Goal: Complete Application Form: Complete application form

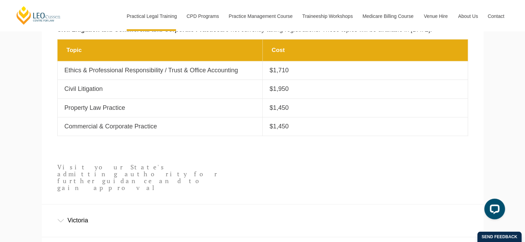
scroll to position [318, 0]
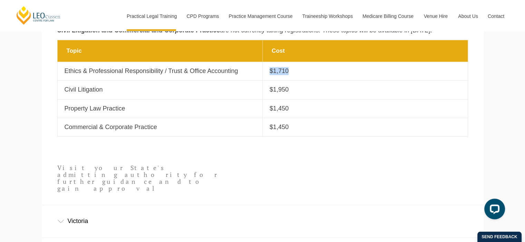
drag, startPoint x: 268, startPoint y: 71, endPoint x: 287, endPoint y: 70, distance: 18.7
click at [287, 70] on td "Cost $1,710" at bounding box center [364, 71] width 205 height 19
click at [212, 77] on td "Topic Ethics & Professional Responsibility / Trust & Office Accounting" at bounding box center [159, 71] width 205 height 19
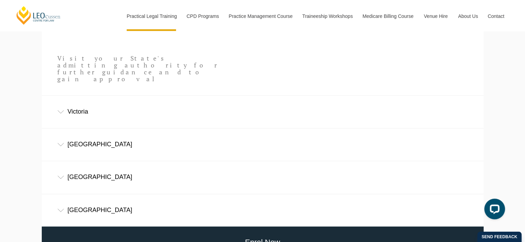
scroll to position [429, 0]
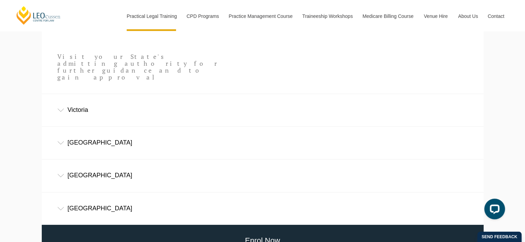
click at [311, 127] on div "New South Wales" at bounding box center [262, 143] width 441 height 32
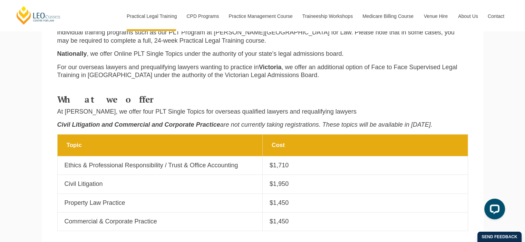
scroll to position [222, 0]
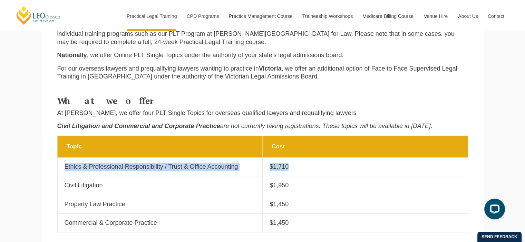
drag, startPoint x: 287, startPoint y: 166, endPoint x: 60, endPoint y: 168, distance: 226.6
click at [60, 168] on tr "Topic Ethics & Professional Responsibility / Trust & Office Accounting Cost $1,…" at bounding box center [262, 167] width 410 height 19
click at [81, 167] on p "Ethics & Professional Responsibility / Trust & Office Accounting" at bounding box center [159, 167] width 191 height 8
drag, startPoint x: 63, startPoint y: 167, endPoint x: 243, endPoint y: 163, distance: 179.7
click at [243, 163] on td "Topic Ethics & Professional Responsibility / Trust & Office Accounting" at bounding box center [159, 167] width 205 height 19
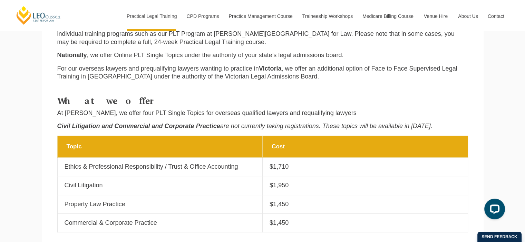
click at [271, 167] on p "$1,710" at bounding box center [364, 167] width 191 height 8
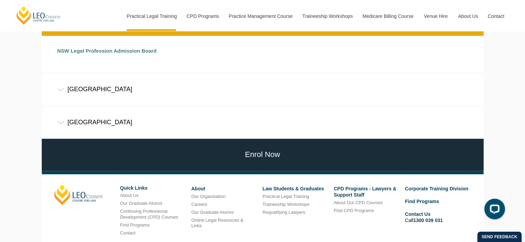
scroll to position [555, 0]
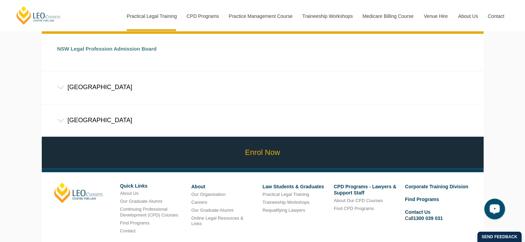
click at [357, 137] on link "Enrol Now" at bounding box center [262, 153] width 445 height 32
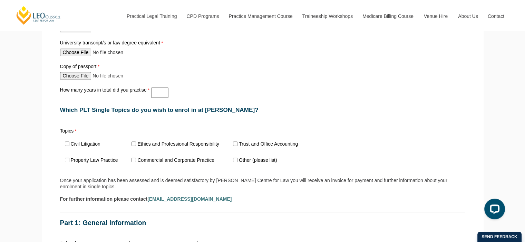
scroll to position [418, 0]
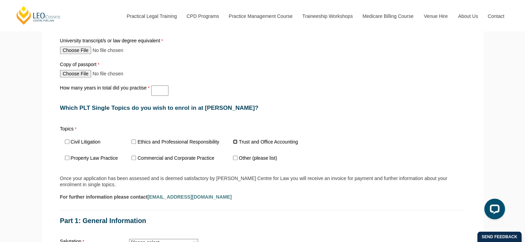
click at [235, 140] on input "Trust and Office Accounting" at bounding box center [235, 142] width 4 height 4
checkbox input "true"
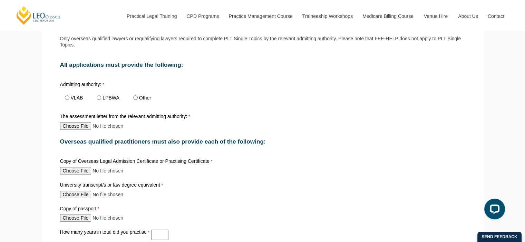
scroll to position [299, 0]
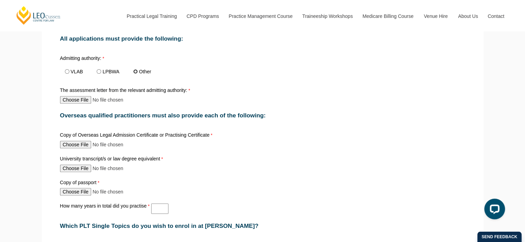
click at [136, 71] on input "Other" at bounding box center [135, 71] width 4 height 4
radio input "true"
click at [153, 205] on input "How many years in total did you practise" at bounding box center [159, 209] width 17 height 10
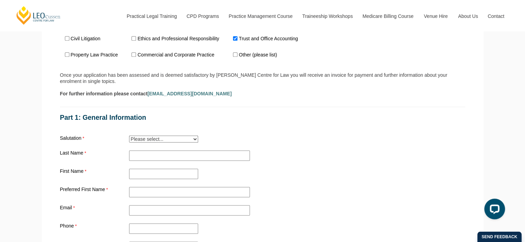
scroll to position [532, 0]
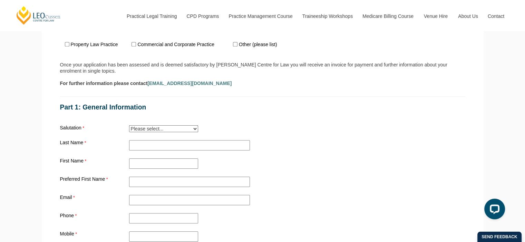
type input "7"
click at [186, 126] on select "Please select... Mr. Mrs. Ms. Dr. Prof. Miss Judge Chief Judge" at bounding box center [163, 129] width 69 height 7
select select "tfa_12"
click at [129, 126] on select "Please select... Mr. Mrs. Ms. Dr. Prof. Miss Judge Chief Judge" at bounding box center [163, 129] width 69 height 7
click at [145, 140] on input "Practical Legal Training - [GEOGRAPHIC_DATA]" at bounding box center [189, 145] width 121 height 10
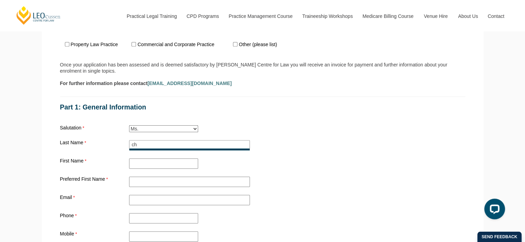
type input "c"
type input "Chand"
click at [139, 159] on input "First Name" at bounding box center [163, 164] width 69 height 10
type input "b"
type input "Bhavishna"
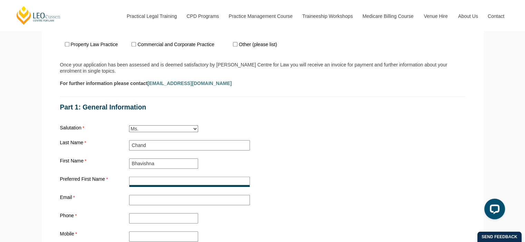
click at [135, 177] on input "Preferred First Name" at bounding box center [189, 182] width 121 height 10
type input "Bhavishna"
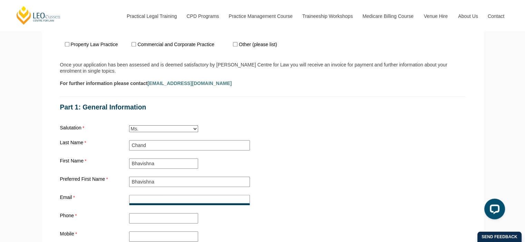
click at [141, 195] on input "Email" at bounding box center [189, 200] width 121 height 10
type input "chandbhavishna@gmail.com"
click at [133, 214] on input "Phone" at bounding box center [163, 219] width 69 height 10
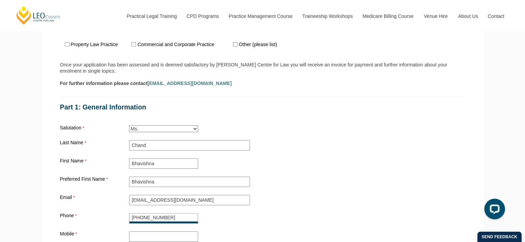
type input "+679-8917973"
click at [143, 232] on input "Mobile" at bounding box center [163, 237] width 69 height 10
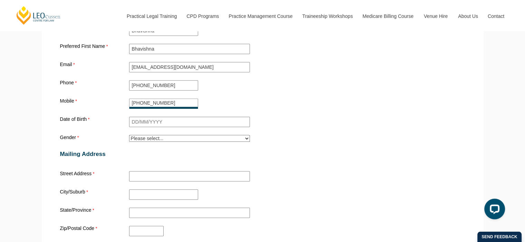
scroll to position [670, 0]
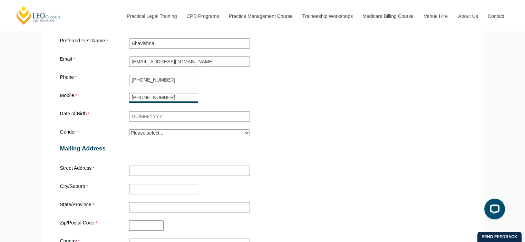
type input "+679-9187672"
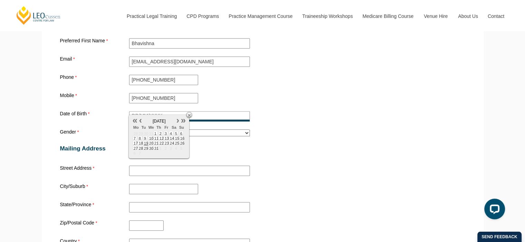
click at [146, 111] on input "Date of Birth" at bounding box center [189, 116] width 121 height 10
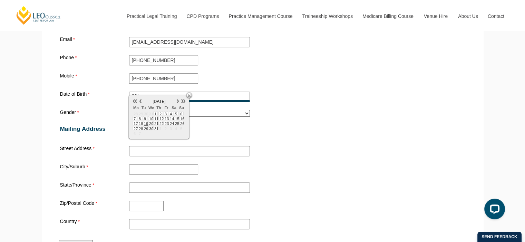
scroll to position [688, 0]
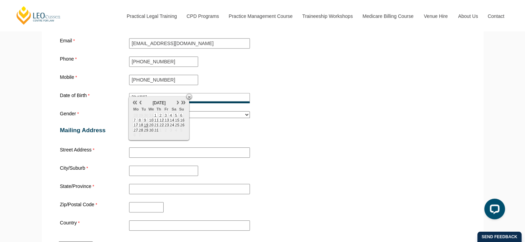
type input "22/09/1994"
click input "Submit" at bounding box center [0, 0] width 0 height 0
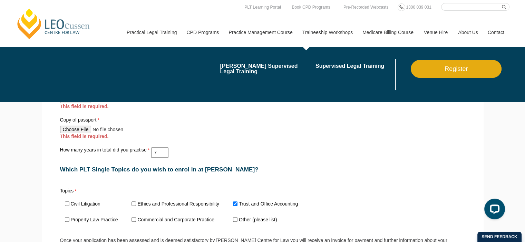
scroll to position [310, 0]
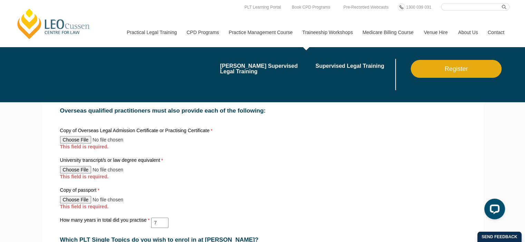
click at [323, 26] on link "Traineeship Workshops" at bounding box center [327, 33] width 60 height 30
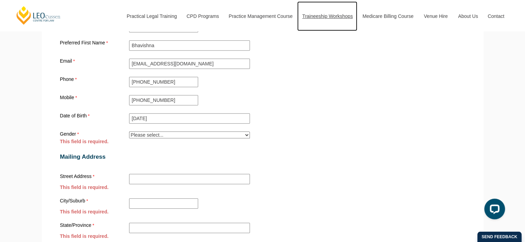
scroll to position [701, 0]
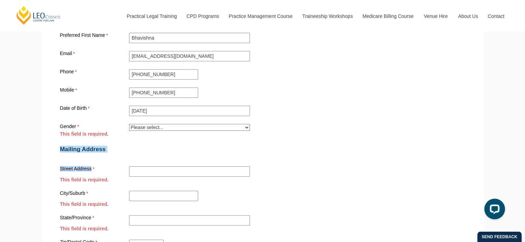
drag, startPoint x: 513, startPoint y: 128, endPoint x: 340, endPoint y: 131, distance: 172.5
click at [346, 155] on div "Leo Cussen Centre for Law Search here Practical Legal Training Our Practical Le…" at bounding box center [262, 76] width 525 height 1555
click at [210, 124] on select "Please select... Male Female Trans Intersex Prefer not to disclose" at bounding box center [189, 127] width 121 height 7
select select "tfa_27"
click at [129, 124] on select "Please select... Male Female Trans Intersex Prefer not to disclose" at bounding box center [189, 127] width 121 height 7
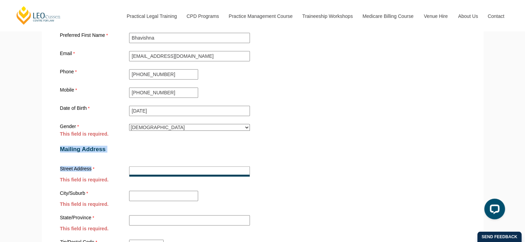
click at [155, 167] on input "Street Address" at bounding box center [189, 172] width 121 height 10
type input "56 Nailuva Road"
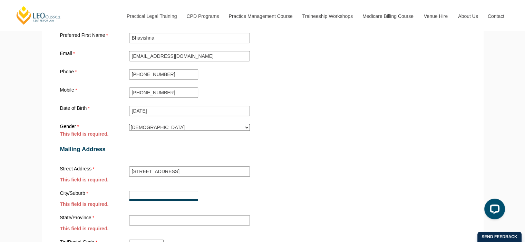
click at [143, 191] on input "City/Suburb" at bounding box center [163, 196] width 69 height 10
type input "Suva"
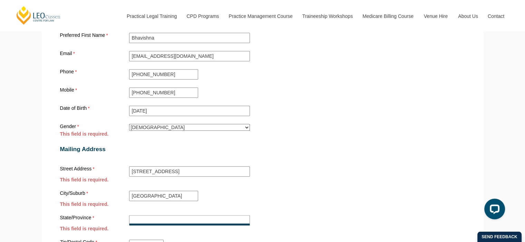
click at [142, 216] on input "State/Province" at bounding box center [189, 221] width 121 height 10
type input "Fiji"
click at [141, 240] on input "Zip/Postal Code" at bounding box center [146, 245] width 34 height 10
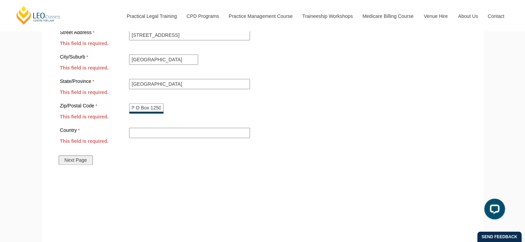
scroll to position [0, 8]
type input "G P O Box 12500"
click at [163, 128] on input "Country" at bounding box center [189, 133] width 121 height 10
type input "S"
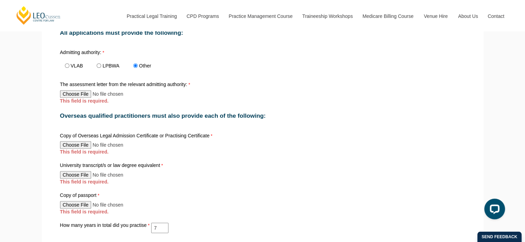
scroll to position [286, 0]
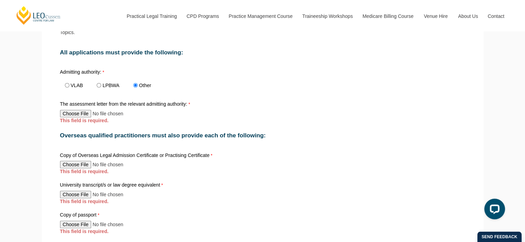
type input "Fiji"
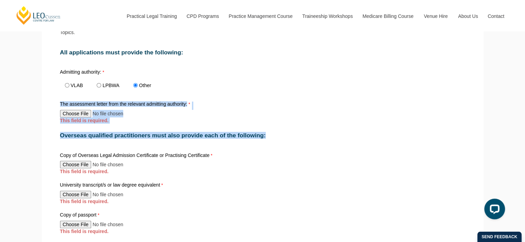
drag, startPoint x: 389, startPoint y: 82, endPoint x: 204, endPoint y: 132, distance: 191.6
click at [197, 116] on div "The assessment letter from the relevant admitting authority: This field is requ…" at bounding box center [262, 112] width 410 height 25
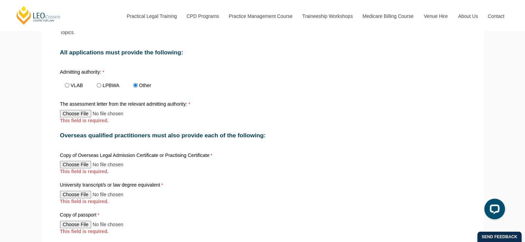
click at [197, 116] on div "The assessment letter from the relevant admitting authority: This field is requ…" at bounding box center [262, 112] width 410 height 25
drag, startPoint x: 197, startPoint y: 116, endPoint x: 111, endPoint y: 117, distance: 86.2
click at [111, 117] on div "The assessment letter from the relevant admitting authority: This field is requ…" at bounding box center [262, 112] width 410 height 25
drag, startPoint x: 111, startPoint y: 117, endPoint x: 93, endPoint y: 112, distance: 18.8
click at [95, 112] on div "The assessment letter from the relevant admitting authority: This field is requ…" at bounding box center [262, 112] width 410 height 25
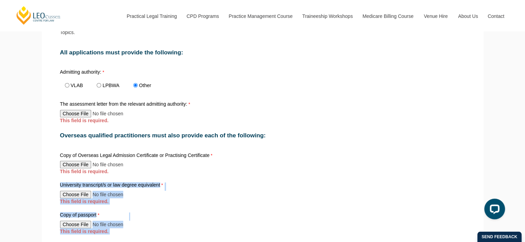
drag, startPoint x: 140, startPoint y: 169, endPoint x: 210, endPoint y: 236, distance: 97.3
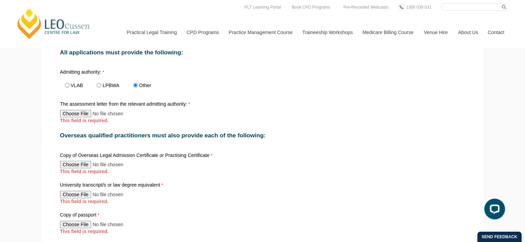
drag, startPoint x: 458, startPoint y: 3, endPoint x: 498, endPoint y: -18, distance: 45.4
click at [76, 114] on input "The assessment letter from the relevant admitting authority:" at bounding box center [105, 114] width 91 height 8
type input "C:\fakepath\Bhavishna Priyana Chand.pdf"
click at [62, 161] on input "Copy of Overseas Legal Admission Certificate or Practising Certificate" at bounding box center [105, 165] width 91 height 8
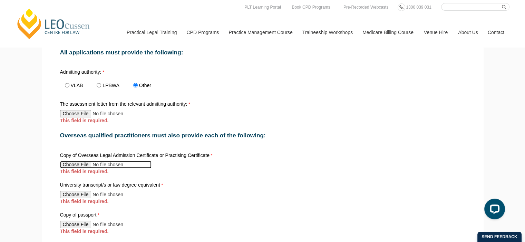
type input "C:\fakepath\Admission & Practising Certificate.pdf"
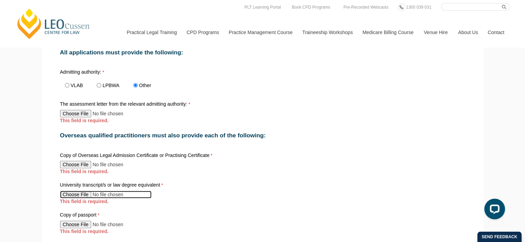
click at [86, 193] on input "University transcript/s or law degree equivalent" at bounding box center [105, 195] width 91 height 8
click at [74, 192] on input "University transcript/s or law degree equivalent" at bounding box center [105, 195] width 91 height 8
type input "C:\fakepath\Transcript.pdf"
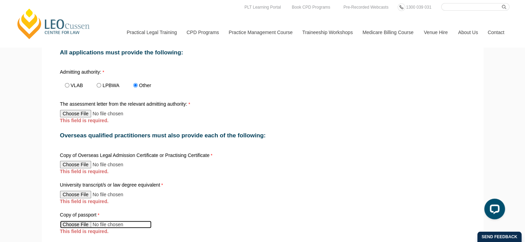
click at [70, 221] on input "Copy of passport" at bounding box center [105, 225] width 91 height 8
type input "C:\fakepath\PP - BHAVISHNA.pdf"
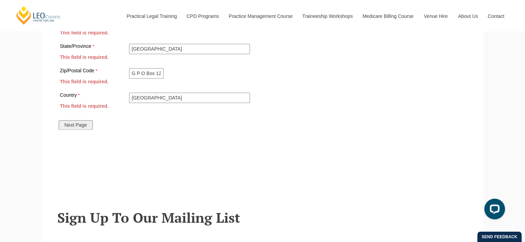
scroll to position [878, 0]
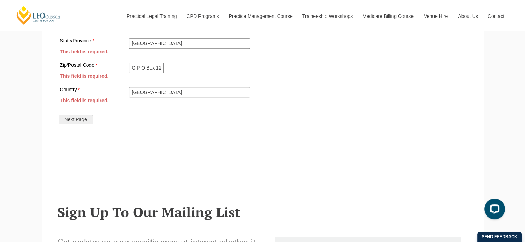
click at [71, 115] on input "Next Page" at bounding box center [76, 120] width 34 height 10
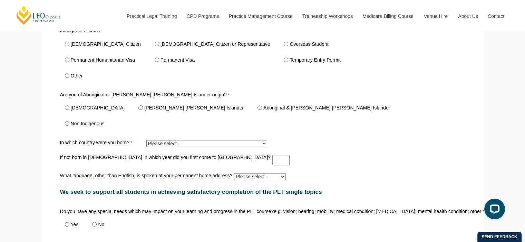
scroll to position [287, 0]
click at [284, 45] on input "Overseas Student" at bounding box center [286, 44] width 4 height 4
radio input "true"
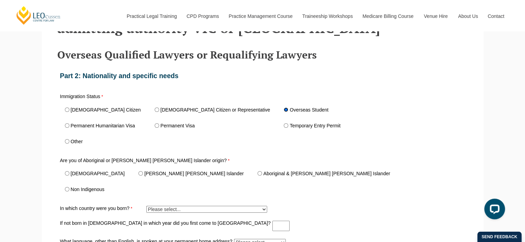
scroll to position [225, 0]
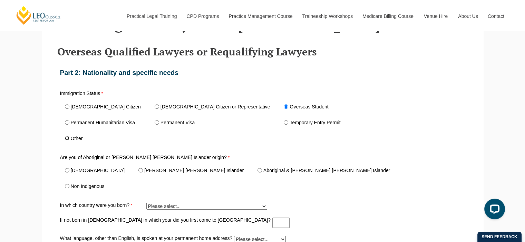
click at [68, 138] on input "Other" at bounding box center [67, 138] width 4 height 4
radio input "true"
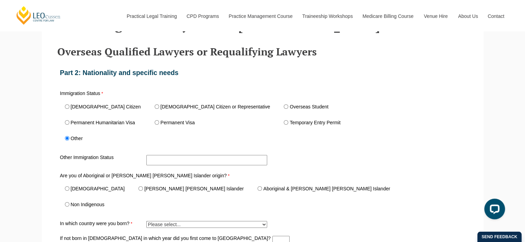
click at [279, 106] on span "Overseas Student" at bounding box center [308, 107] width 58 height 16
click at [284, 108] on input "Overseas Student" at bounding box center [286, 107] width 4 height 4
radio input "true"
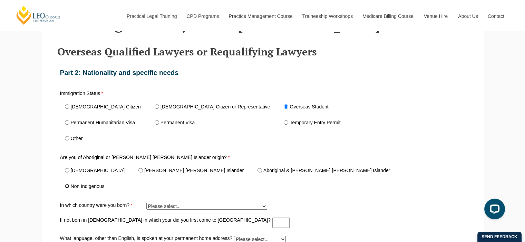
click at [66, 186] on input "Non Indigenous" at bounding box center [67, 186] width 4 height 4
radio input "true"
click at [161, 209] on select "Please select... Adelie Land (France) 1601 Afghanistan 7201 Aland Islands 2408 …" at bounding box center [206, 206] width 121 height 7
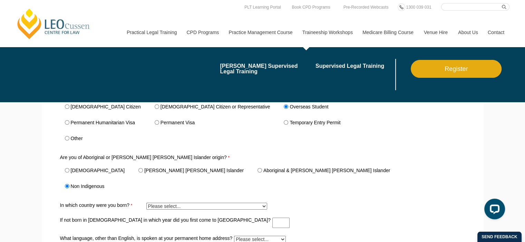
select select "tfa_331"
click at [146, 203] on select "Please select... Adelie Land (France) 1601 Afghanistan 7201 Aland Islands 2408 …" at bounding box center [206, 206] width 121 height 7
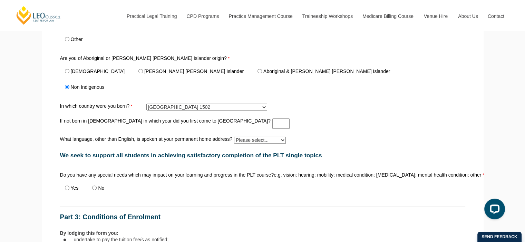
scroll to position [329, 0]
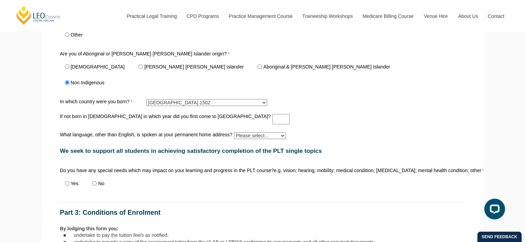
click at [270, 133] on select "Please select... Albanian Ambonese Arabic Assyrian Bengali Bosnian Cantonese Ch…" at bounding box center [260, 135] width 52 height 7
select select "tfa_530"
click at [234, 132] on select "Please select... Albanian Ambonese Arabic Assyrian Bengali Bosnian Cantonese Ch…" at bounding box center [260, 135] width 52 height 7
click at [94, 181] on input "No" at bounding box center [94, 183] width 4 height 4
radio input "true"
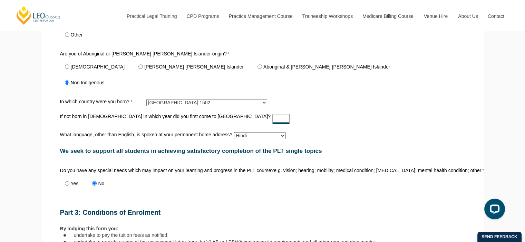
click at [272, 120] on input "If not born in Australia in which year did you first come to Australia?" at bounding box center [280, 119] width 17 height 10
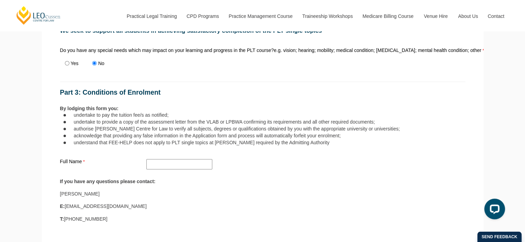
scroll to position [454, 0]
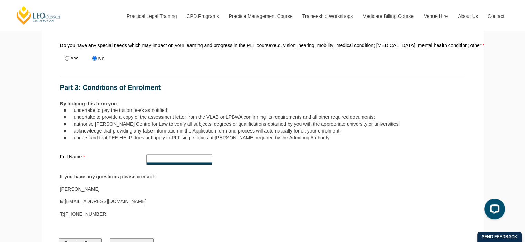
click at [154, 158] on input "Full Name" at bounding box center [179, 160] width 66 height 10
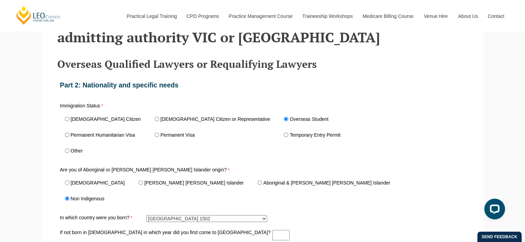
scroll to position [215, 0]
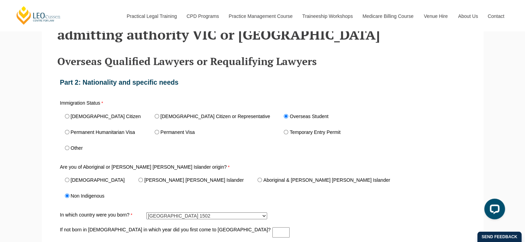
type input "Bhavishna Priyanka Chand"
click at [66, 148] on input "Other" at bounding box center [67, 148] width 4 height 4
radio input "true"
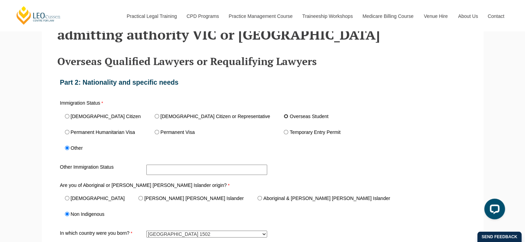
click at [284, 116] on input "Overseas Student" at bounding box center [286, 116] width 4 height 4
radio input "true"
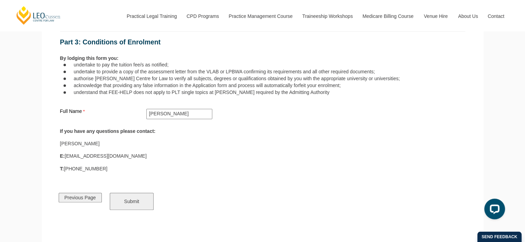
scroll to position [495, 0]
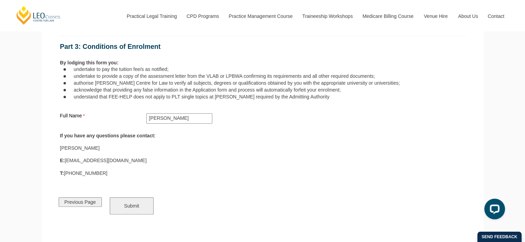
click at [131, 204] on input "Submit" at bounding box center [132, 206] width 44 height 17
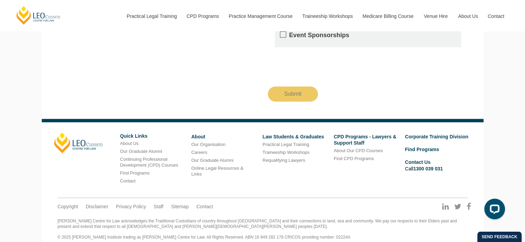
scroll to position [594, 0]
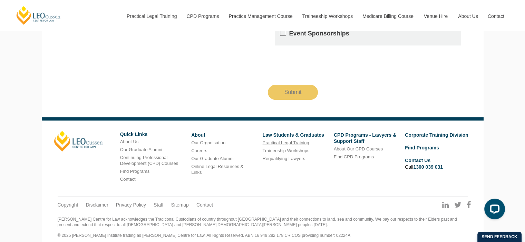
click at [289, 140] on link "Practical Legal Training" at bounding box center [285, 142] width 47 height 5
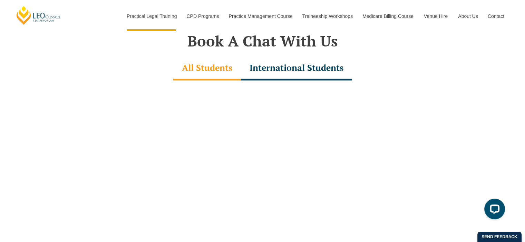
scroll to position [2092, 0]
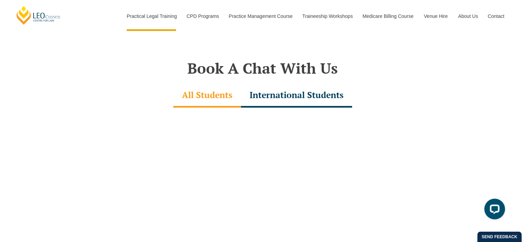
click at [309, 87] on div "International Students" at bounding box center [296, 96] width 111 height 24
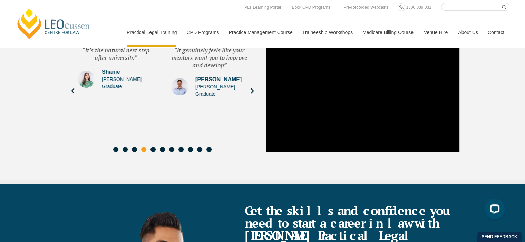
scroll to position [1992, 0]
